Goal: Task Accomplishment & Management: Manage account settings

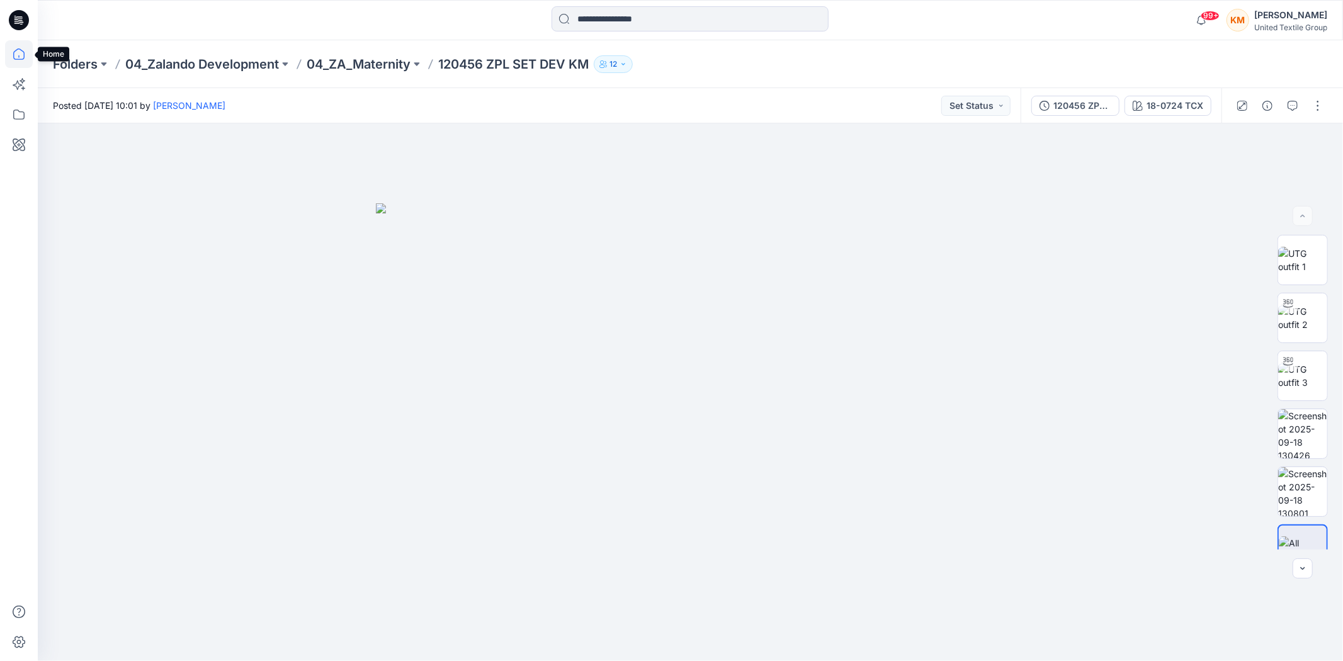
click at [20, 50] on icon at bounding box center [19, 54] width 28 height 28
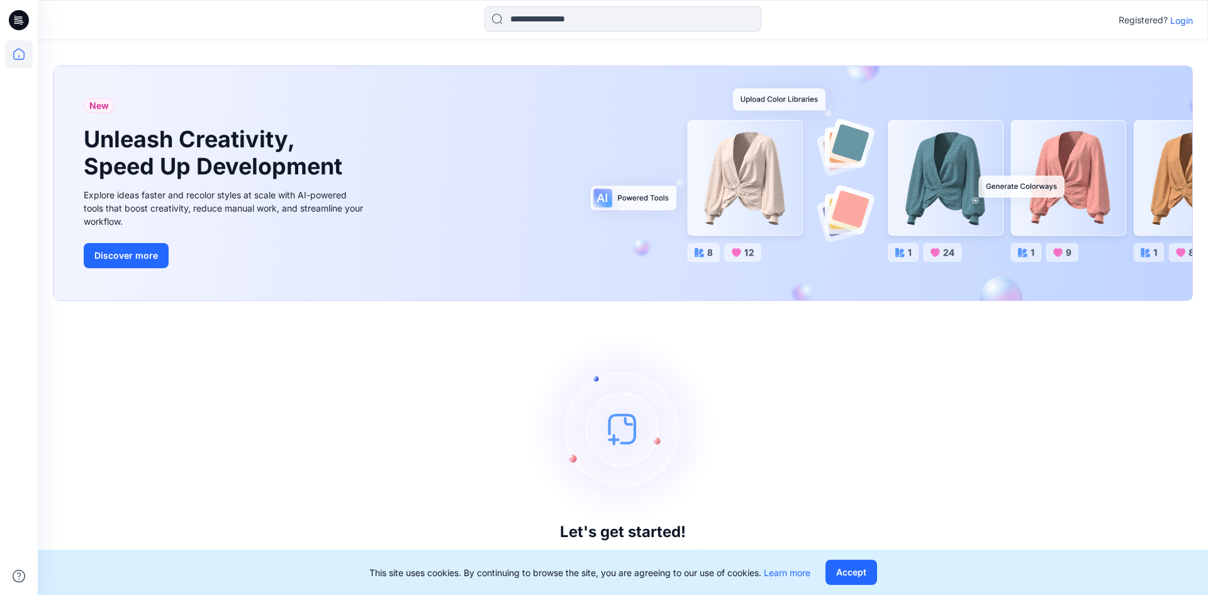
click at [1188, 19] on p "Login" at bounding box center [1182, 20] width 23 height 13
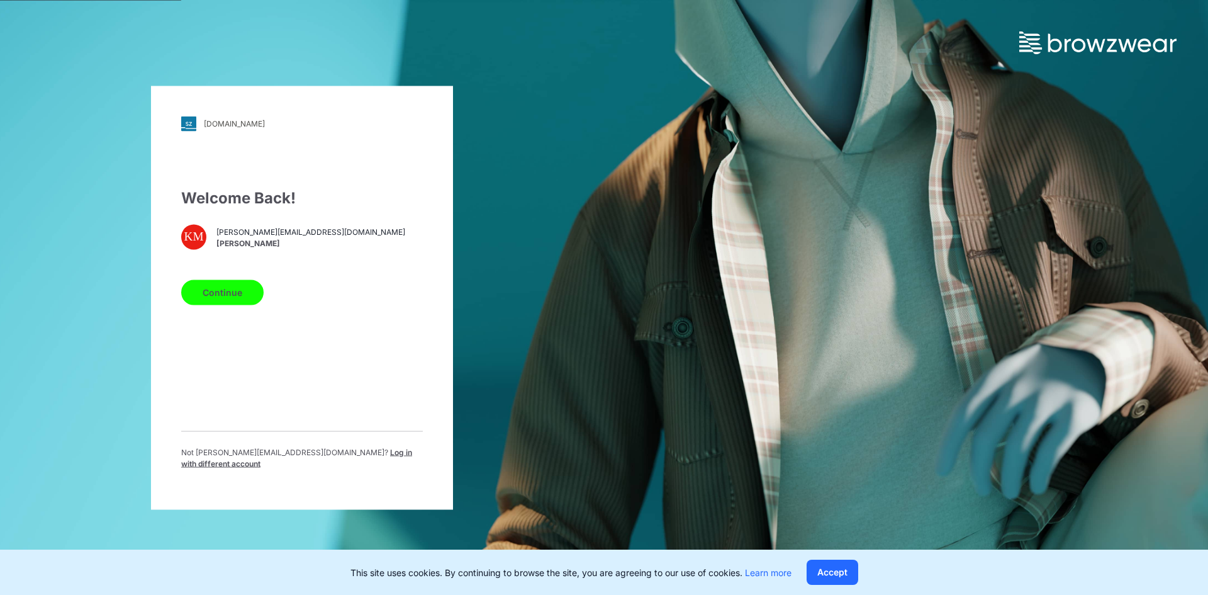
click at [238, 295] on button "Continue" at bounding box center [222, 291] width 82 height 25
